Goal: Transaction & Acquisition: Purchase product/service

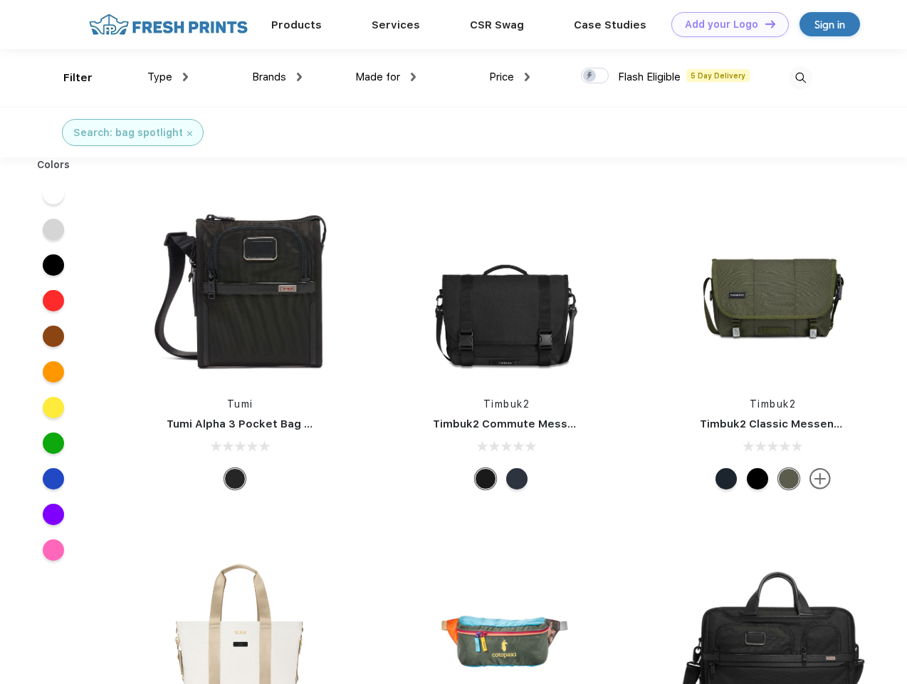
click at [725, 24] on link "Add your Logo Design Tool" at bounding box center [731, 24] width 118 height 25
click at [0, 0] on div "Design Tool" at bounding box center [0, 0] width 0 height 0
click at [764, 24] on link "Add your Logo Design Tool" at bounding box center [731, 24] width 118 height 25
click at [68, 78] on div "Filter" at bounding box center [77, 78] width 29 height 16
click at [168, 77] on span "Type" at bounding box center [159, 77] width 25 height 13
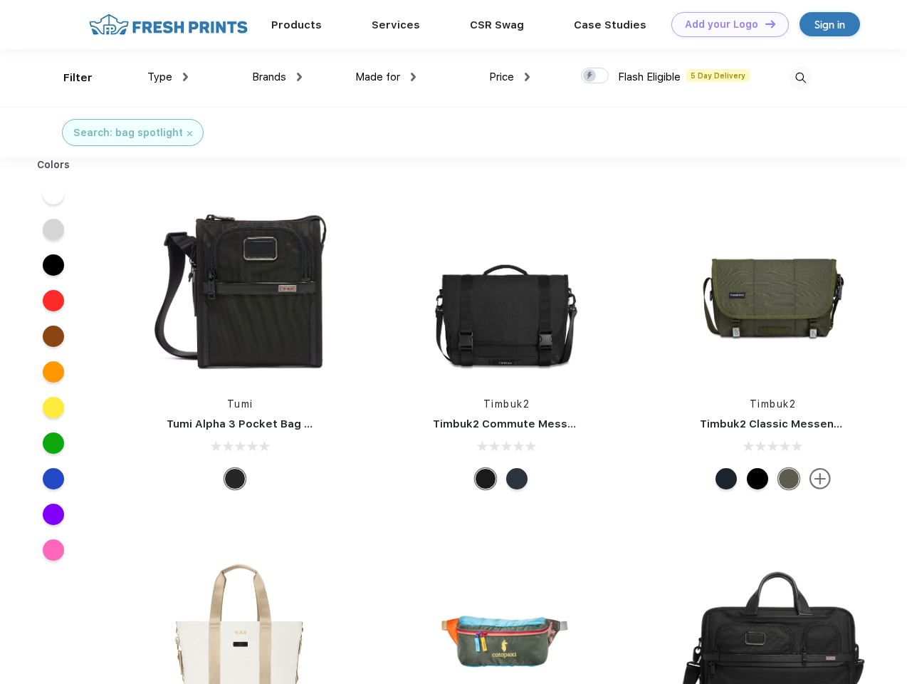
click at [277, 77] on span "Brands" at bounding box center [269, 77] width 34 height 13
click at [386, 77] on span "Made for" at bounding box center [377, 77] width 45 height 13
click at [510, 77] on span "Price" at bounding box center [501, 77] width 25 height 13
click at [595, 76] on div at bounding box center [595, 76] width 28 height 16
click at [590, 76] on input "checkbox" at bounding box center [585, 71] width 9 height 9
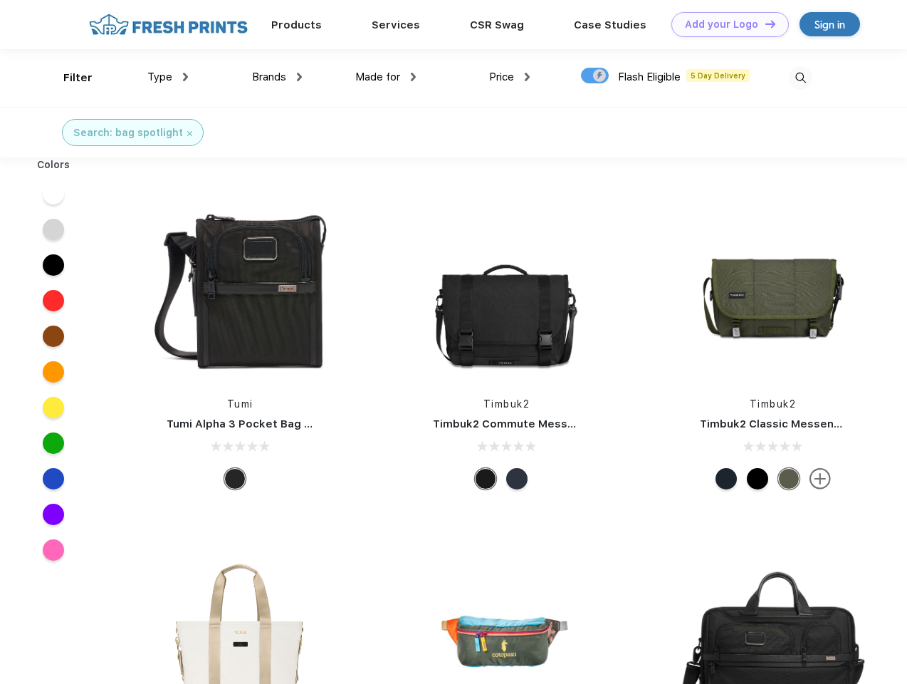
click at [801, 78] on img at bounding box center [801, 78] width 24 height 24
